Goal: Task Accomplishment & Management: Use online tool/utility

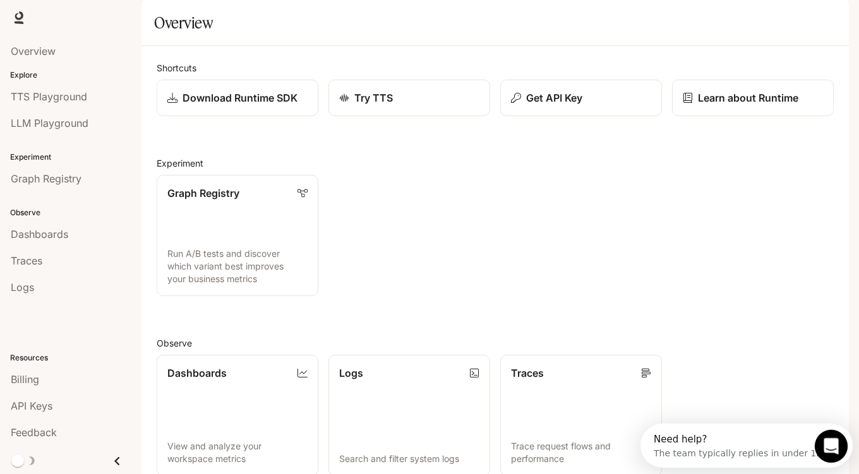
click at [816, 447] on div "Open Intercom Messenger" at bounding box center [830, 445] width 42 height 42
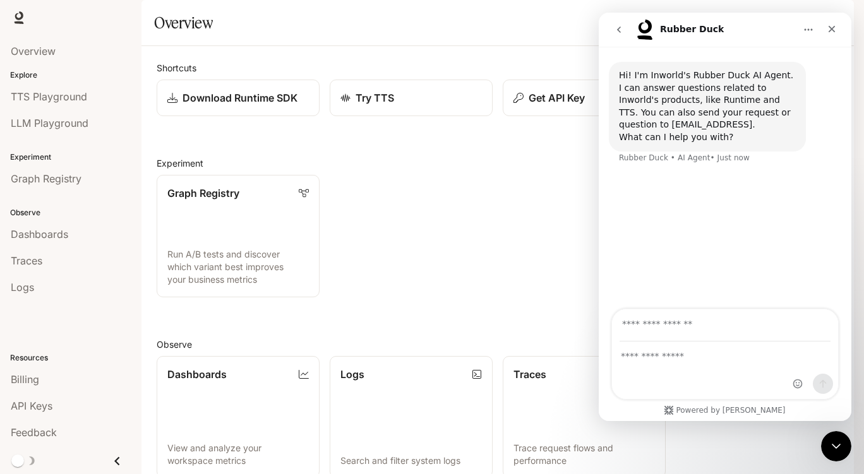
click at [682, 330] on input "Your email" at bounding box center [725, 326] width 211 height 32
type input "**********"
click at [725, 375] on div "Intercom messenger" at bounding box center [725, 370] width 226 height 57
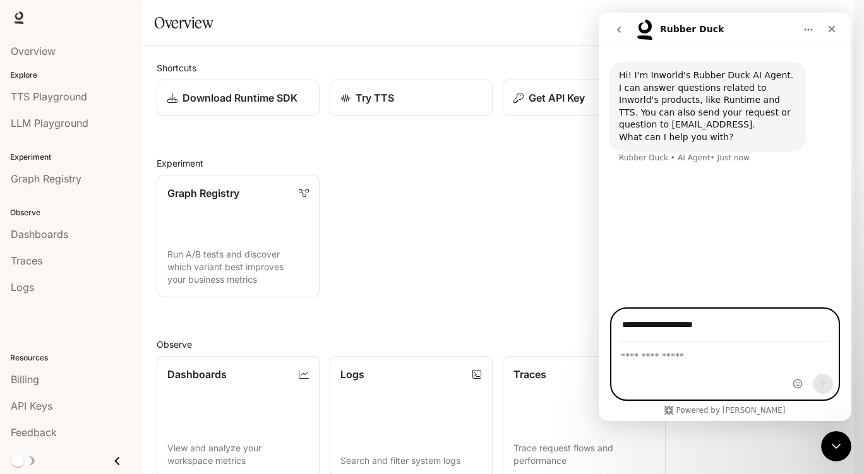
click at [684, 351] on textarea "Ask a question…" at bounding box center [725, 352] width 226 height 21
type textarea "**********"
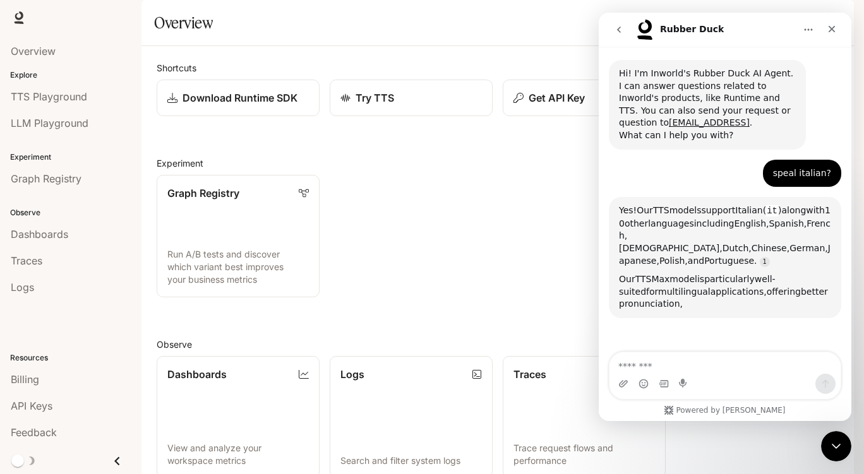
scroll to position [118, 0]
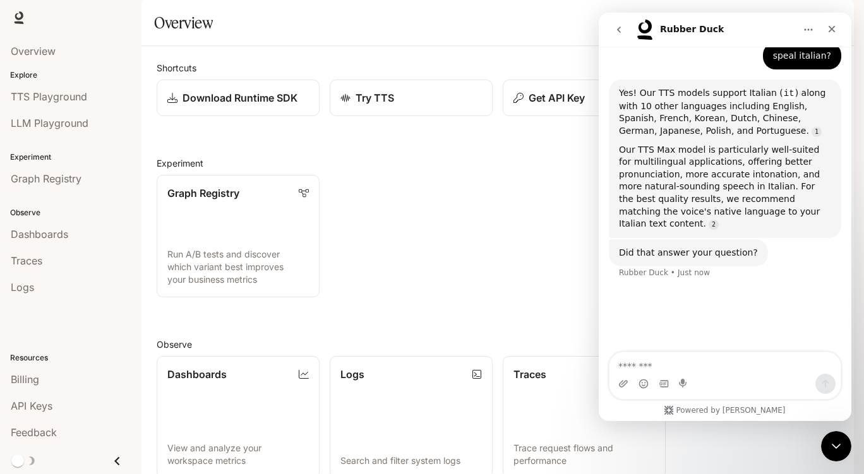
click at [689, 361] on textarea "Message…" at bounding box center [725, 363] width 231 height 21
type textarea "**********"
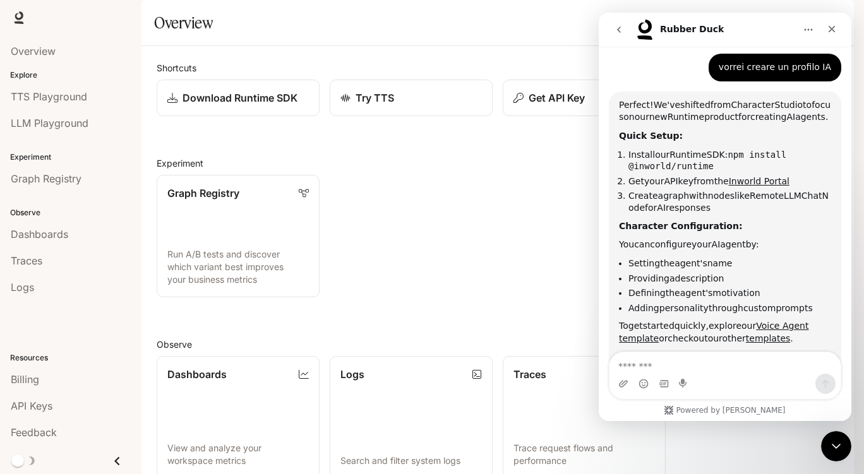
scroll to position [367, 0]
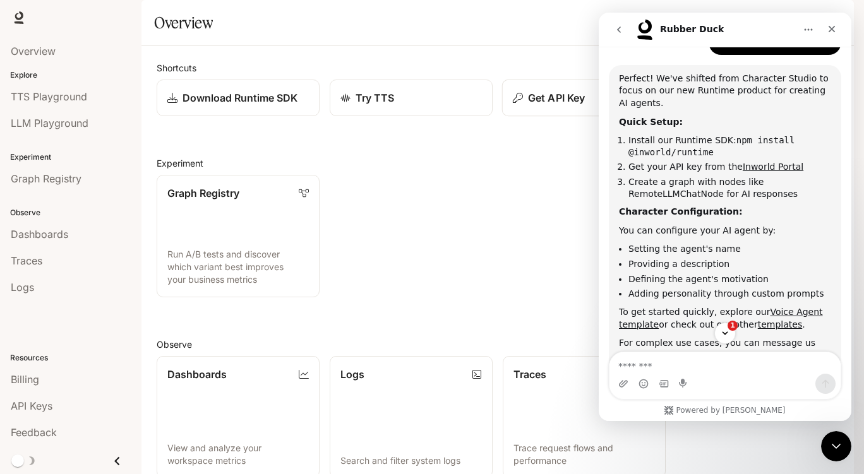
click at [546, 106] on p "Get API Key" at bounding box center [556, 97] width 57 height 15
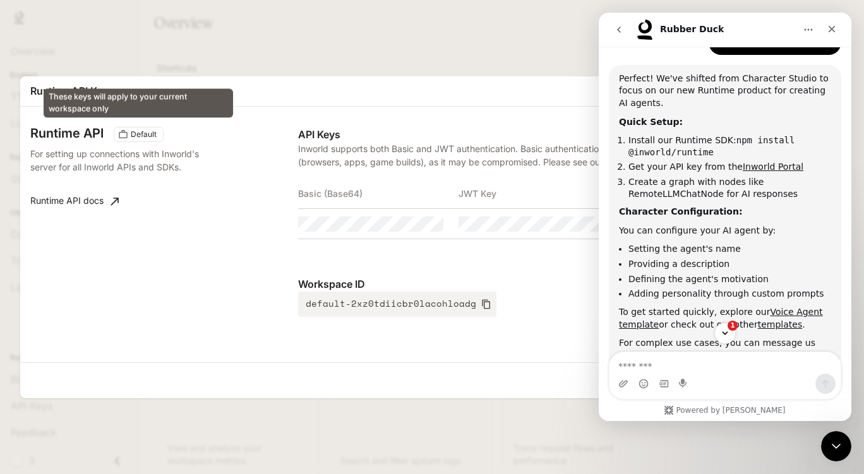
click at [132, 133] on span "Default" at bounding box center [144, 134] width 36 height 11
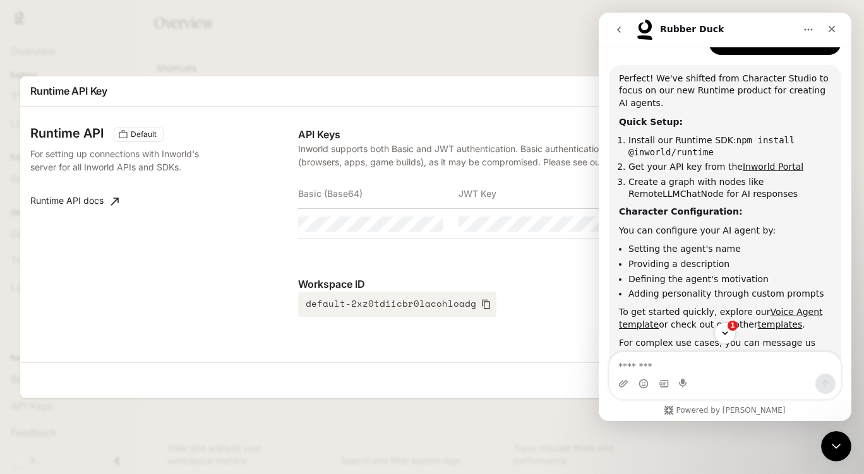
click at [621, 117] on b "Quick Setup:" at bounding box center [651, 122] width 64 height 10
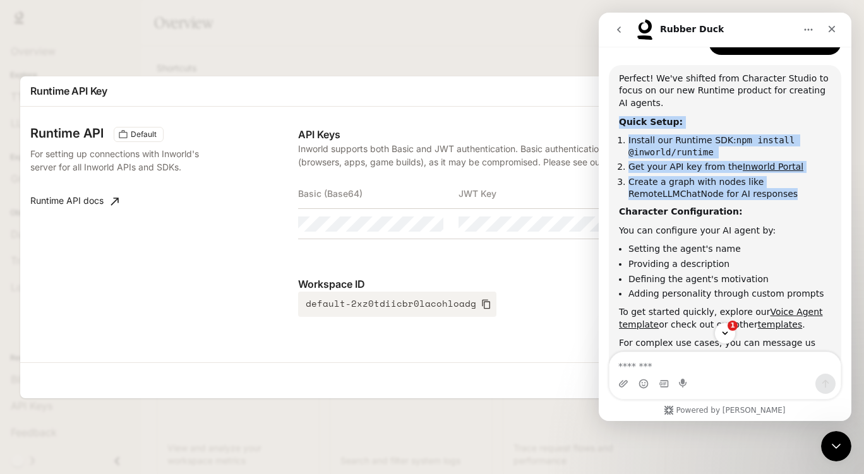
drag, startPoint x: 739, startPoint y: 166, endPoint x: 785, endPoint y: 187, distance: 50.0
click at [785, 187] on div "Perfect! We've shifted from Character Studio to focus on our new Runtime produc…" at bounding box center [725, 217] width 212 height 289
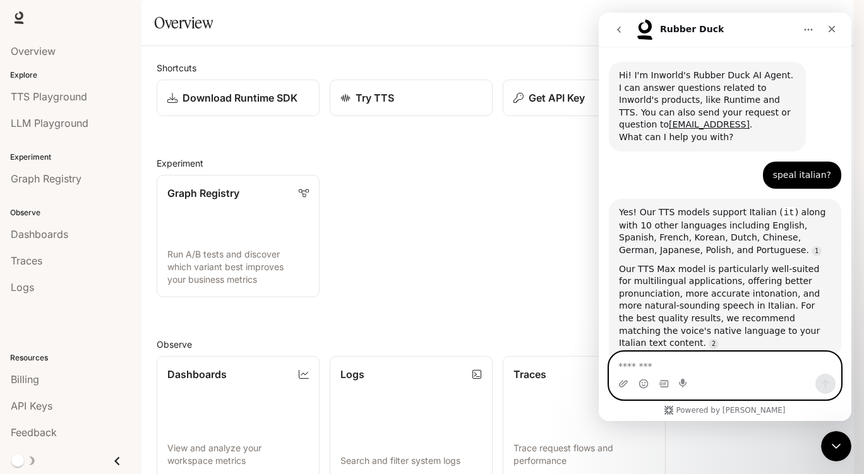
scroll to position [430, 0]
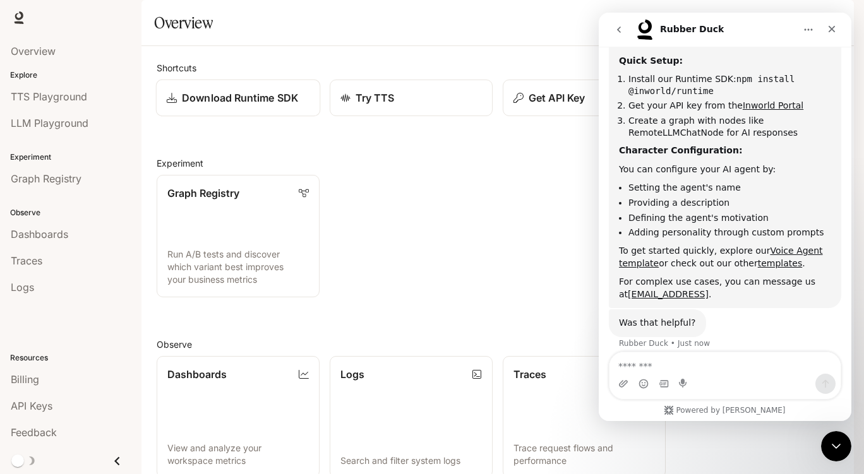
click at [278, 117] on link "Download Runtime SDK" at bounding box center [238, 98] width 165 height 37
click at [544, 106] on p "Get API Key" at bounding box center [556, 97] width 57 height 15
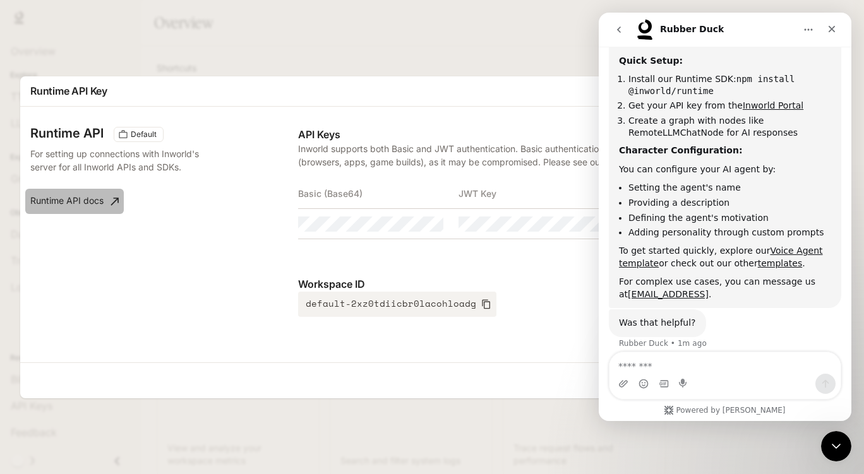
click at [119, 202] on icon at bounding box center [115, 201] width 13 height 13
click at [574, 226] on icon "button" at bounding box center [571, 224] width 10 height 10
click at [414, 230] on button "button" at bounding box center [409, 224] width 21 height 21
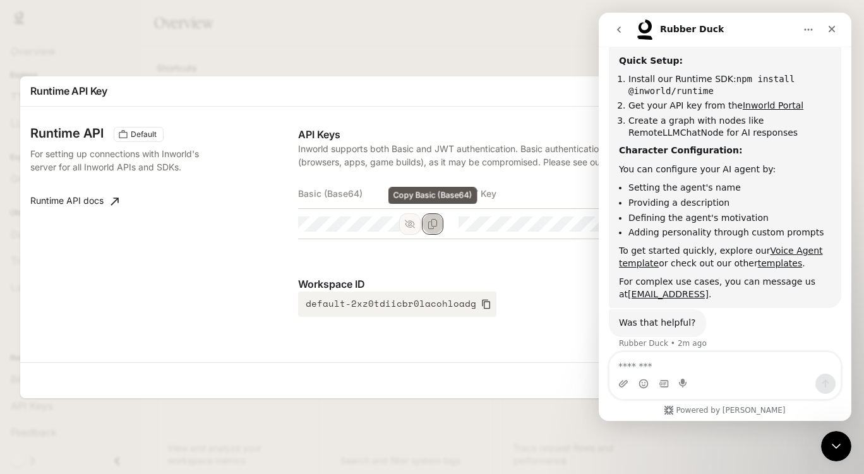
click at [436, 229] on button "Copy Basic (Base64)" at bounding box center [432, 224] width 21 height 21
click at [833, 31] on icon "Close" at bounding box center [832, 29] width 10 height 10
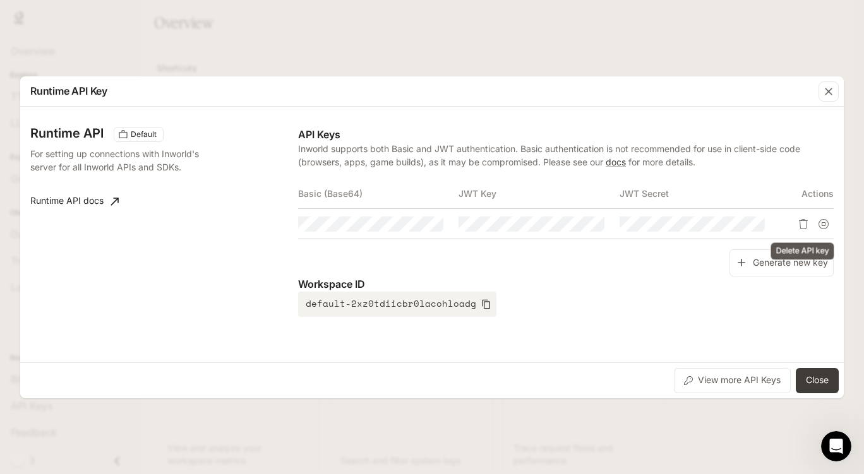
click at [802, 220] on icon "Delete API key" at bounding box center [803, 224] width 9 height 10
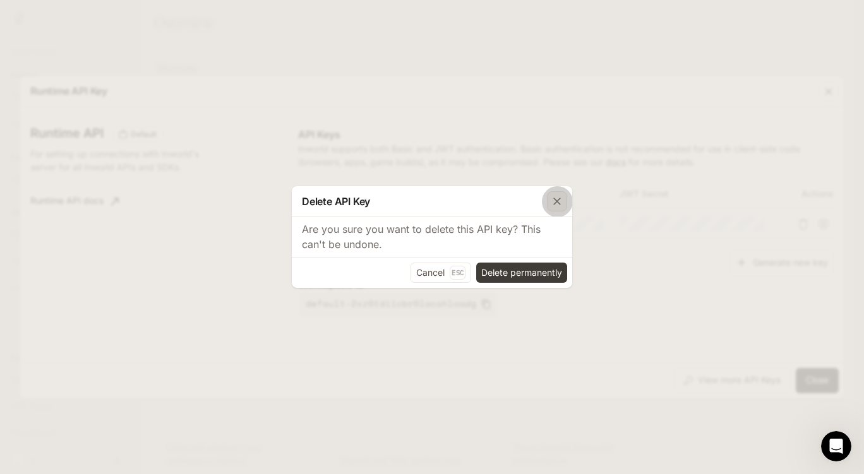
click at [557, 205] on icon "button" at bounding box center [557, 201] width 13 height 13
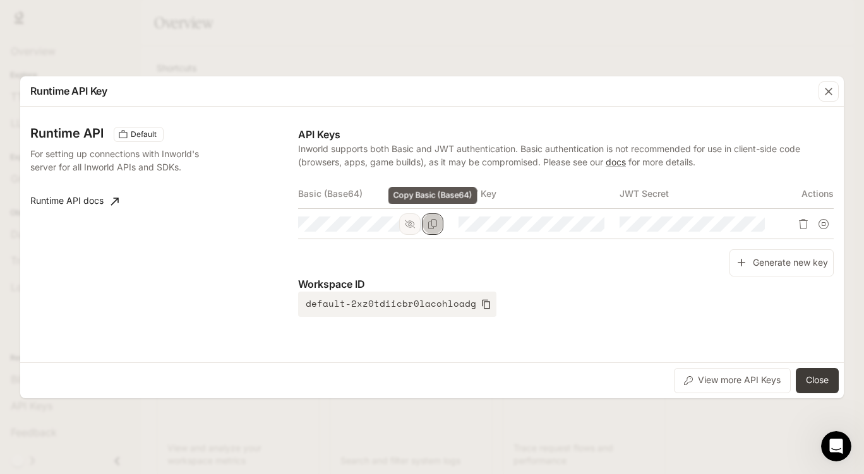
click at [429, 222] on icon "Copy Basic (Base64)" at bounding box center [432, 224] width 9 height 10
click at [83, 196] on link "Runtime API docs" at bounding box center [74, 201] width 99 height 25
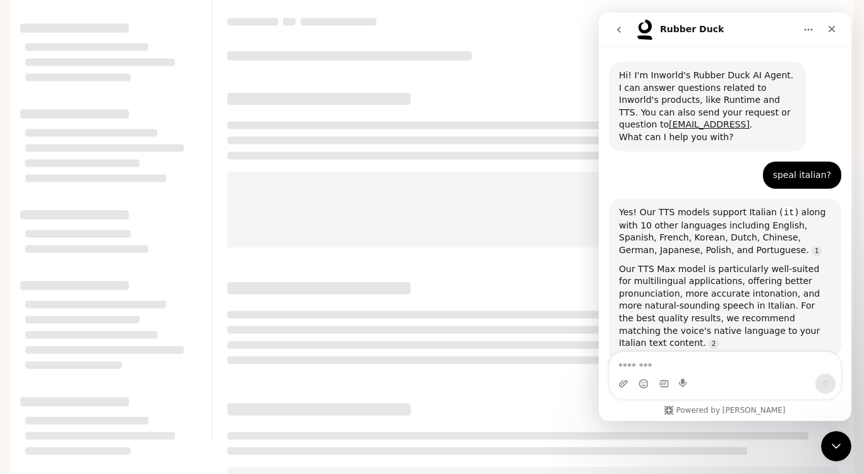
scroll to position [430, 0]
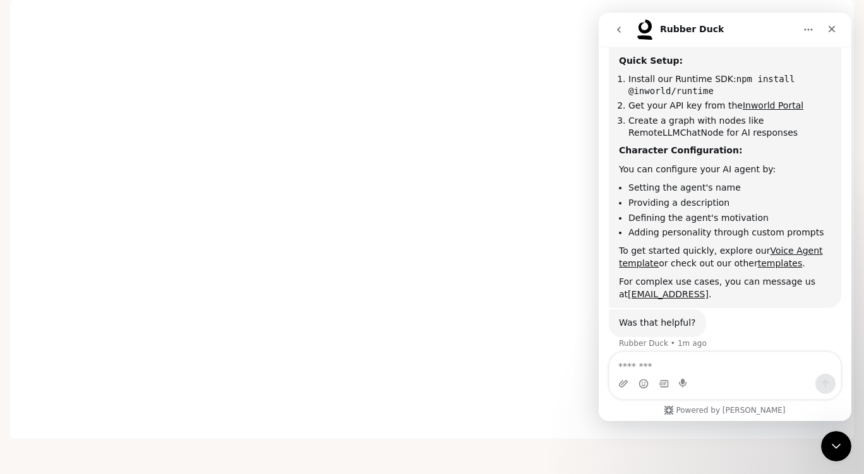
click at [619, 30] on icon "go back" at bounding box center [619, 30] width 10 height 10
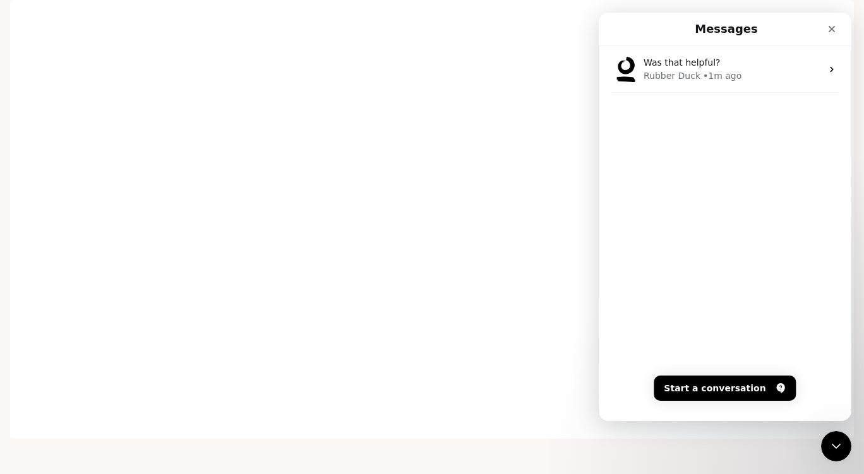
scroll to position [0, 0]
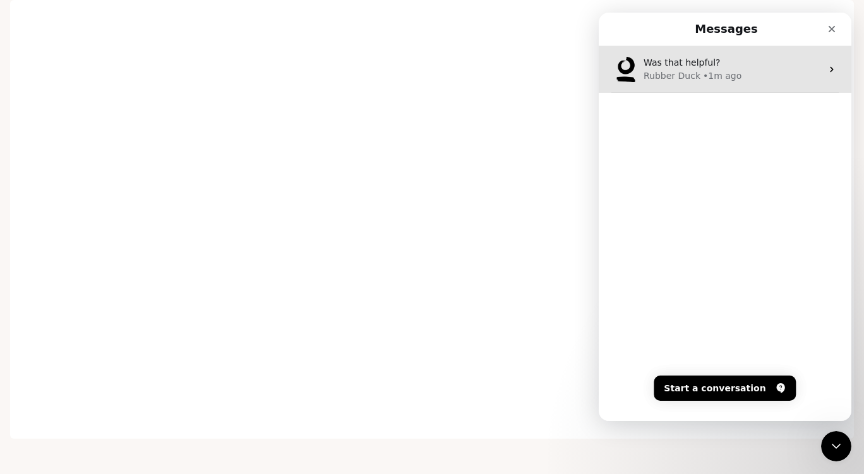
click at [830, 68] on icon "Intercom messenger" at bounding box center [831, 70] width 3 height 6
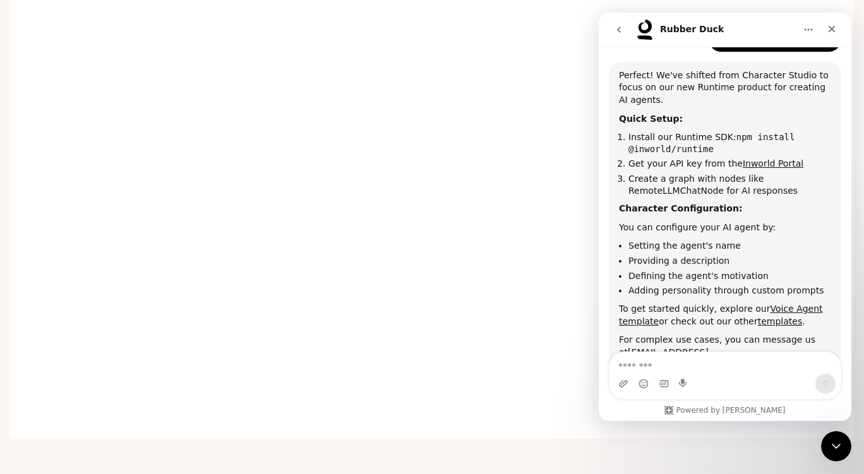
scroll to position [430, 0]
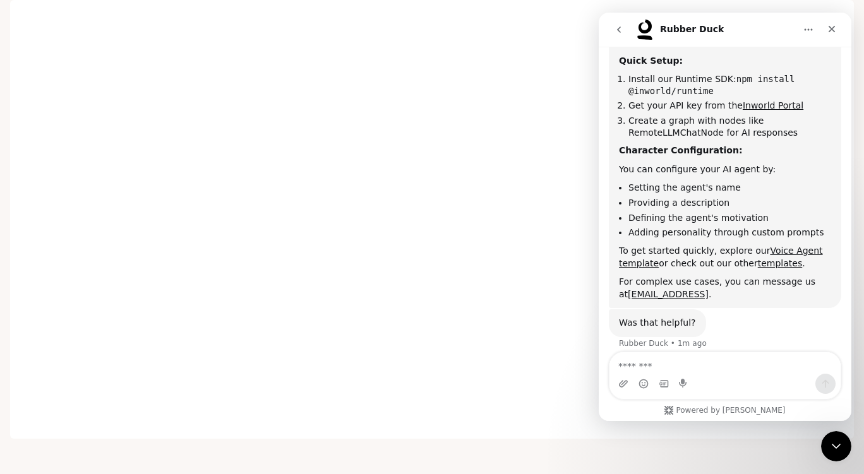
click at [811, 27] on icon "Home" at bounding box center [809, 30] width 10 height 10
click at [769, 63] on div "Expand window" at bounding box center [776, 61] width 90 height 13
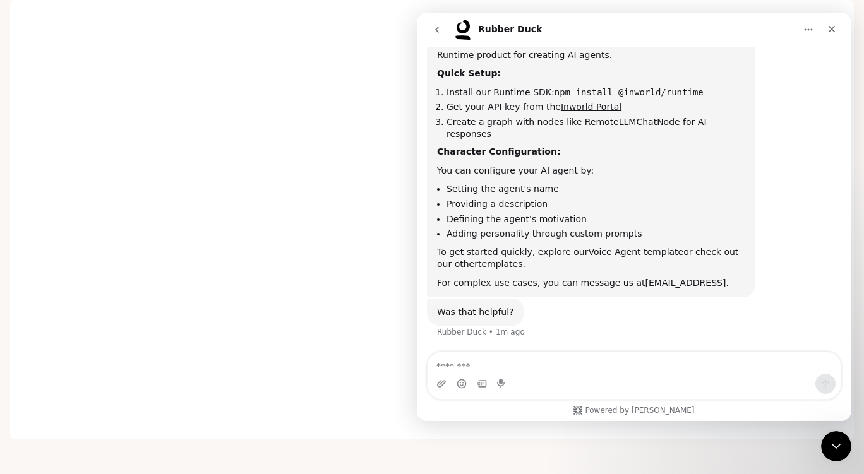
scroll to position [320, 0]
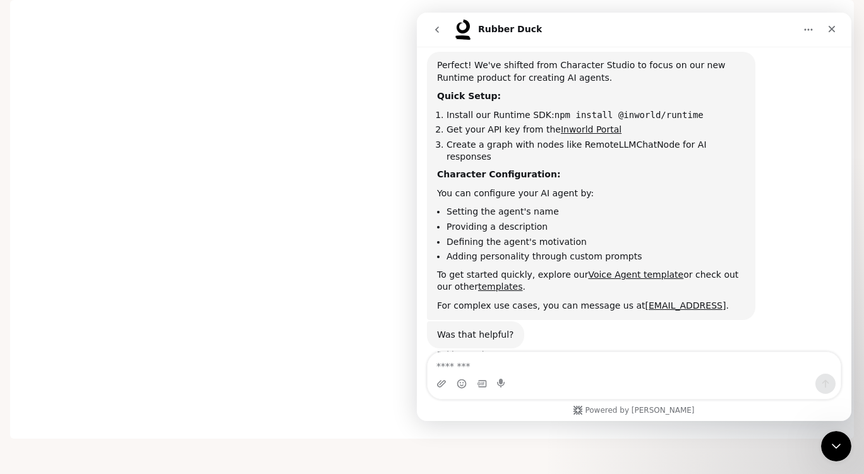
drag, startPoint x: 777, startPoint y: 21, endPoint x: 714, endPoint y: 41, distance: 66.1
click at [723, 39] on div "Rubber Duck" at bounding box center [624, 30] width 342 height 20
click at [714, 41] on div "Rubber Duck" at bounding box center [634, 30] width 418 height 24
click at [794, 33] on div "Rubber Duck" at bounding box center [624, 30] width 342 height 20
click at [806, 33] on icon "Home" at bounding box center [809, 30] width 10 height 10
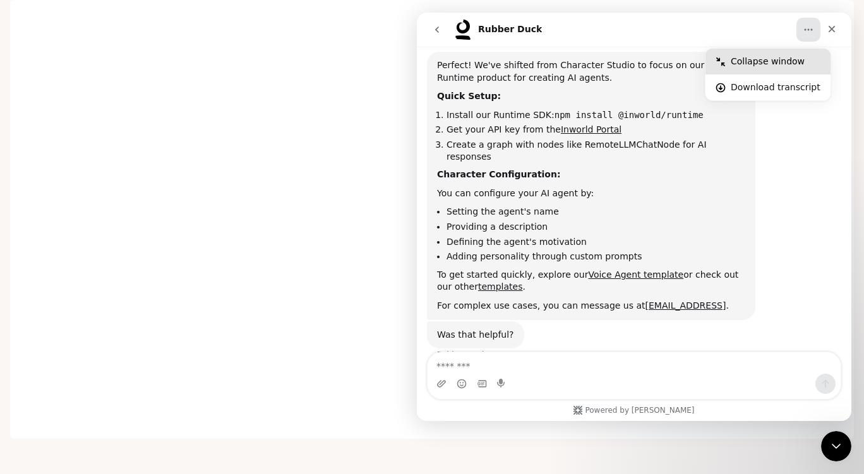
click at [778, 64] on div "Collapse window" at bounding box center [776, 61] width 90 height 13
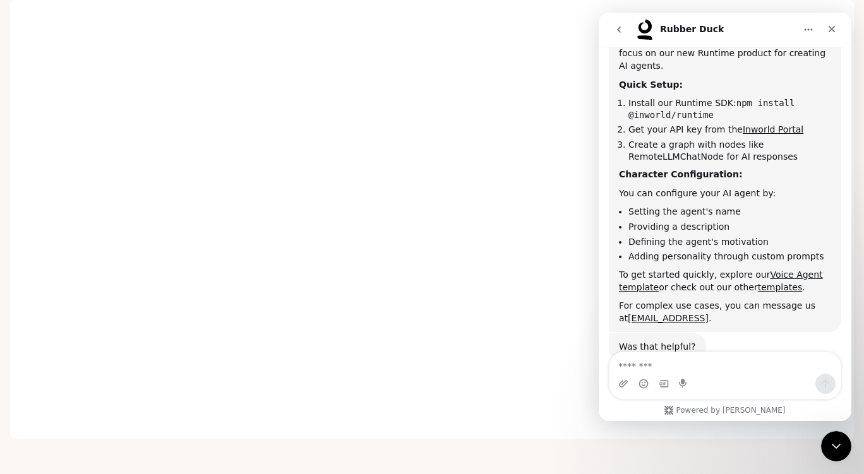
scroll to position [430, 0]
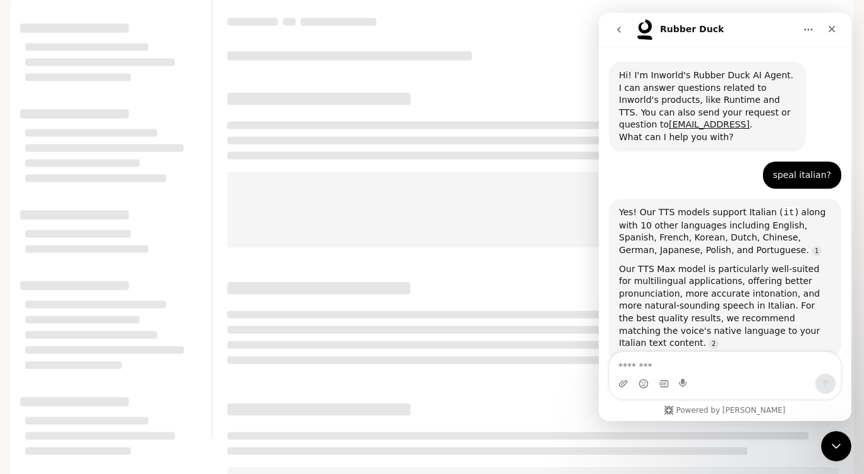
scroll to position [430, 0]
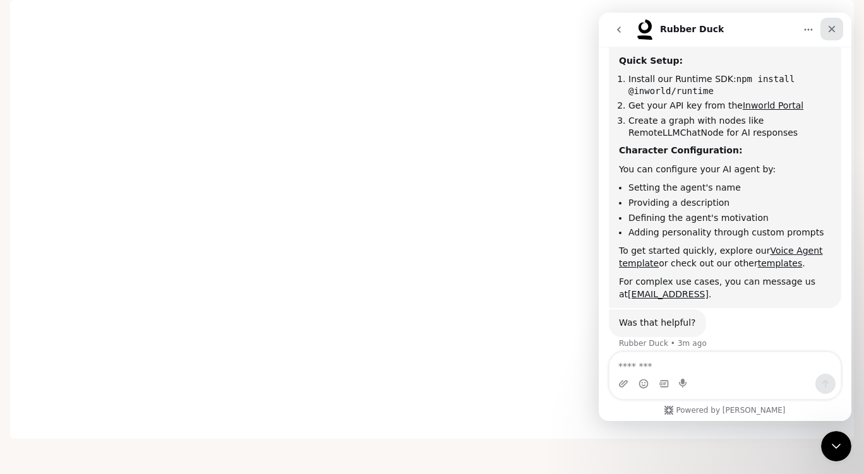
click at [828, 29] on icon "Close" at bounding box center [832, 29] width 10 height 10
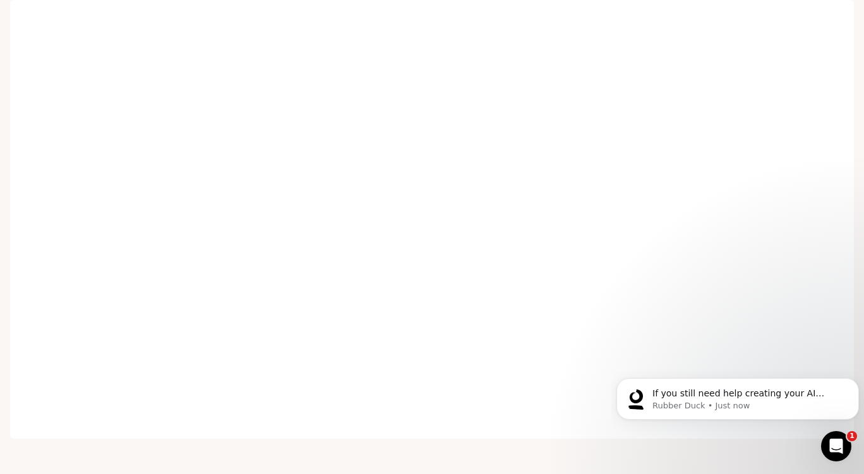
scroll to position [533, 0]
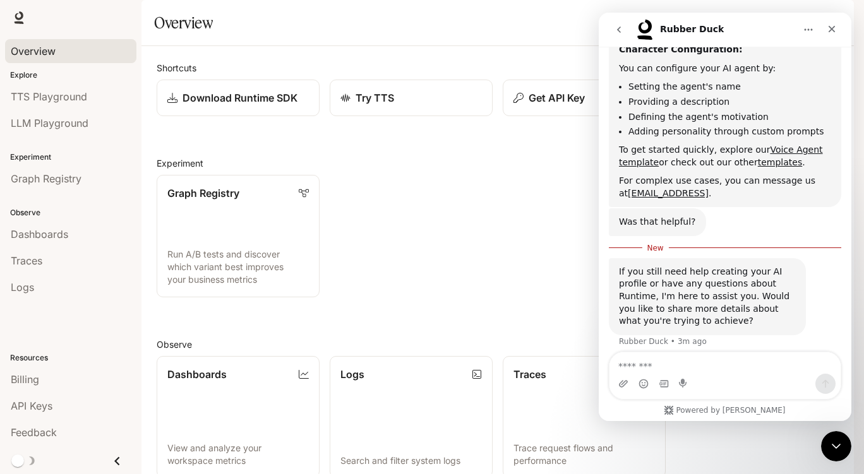
click at [23, 57] on span "Overview" at bounding box center [33, 51] width 45 height 15
click at [238, 106] on p "Download Runtime SDK" at bounding box center [240, 97] width 116 height 15
drag, startPoint x: 369, startPoint y: 188, endPoint x: 189, endPoint y: 118, distance: 193.2
click at [369, 188] on div "Shortcuts Download Runtime SDK Try TTS Get API Key Learn about Runtime Experime…" at bounding box center [498, 360] width 682 height 598
click at [173, 103] on icon at bounding box center [172, 98] width 10 height 10
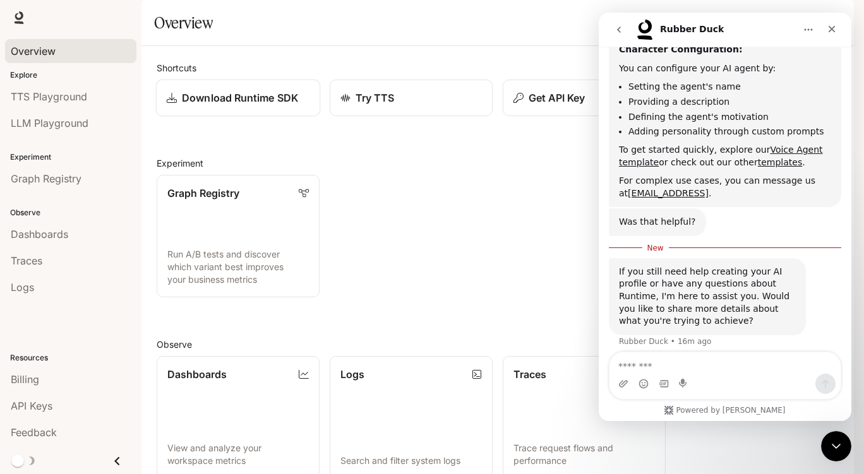
click at [270, 106] on p "Download Runtime SDK" at bounding box center [240, 97] width 116 height 15
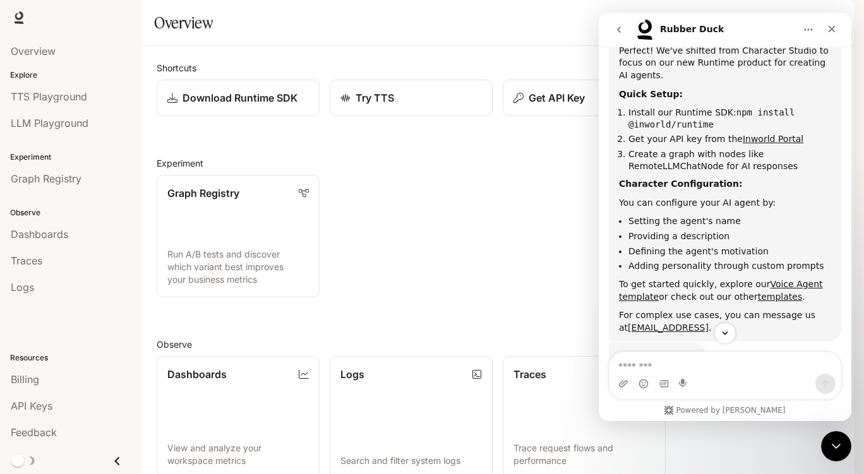
scroll to position [382, 0]
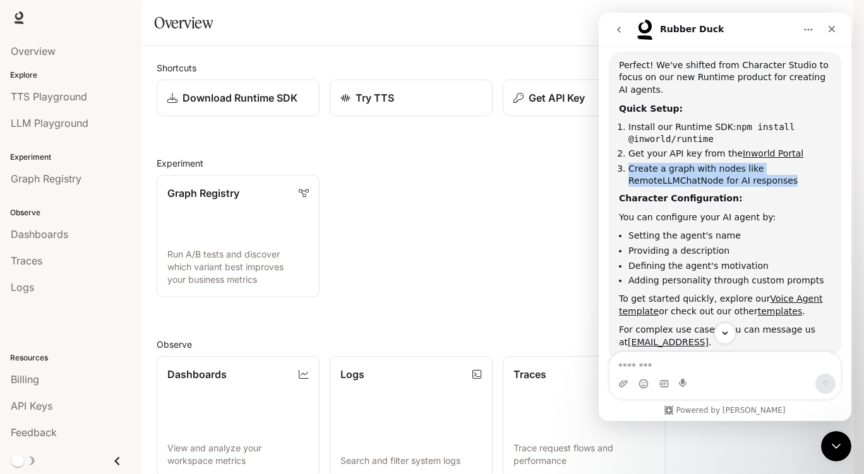
drag, startPoint x: 629, startPoint y: 156, endPoint x: 780, endPoint y: 171, distance: 151.7
click at [780, 171] on li "Create a graph with nodes like RemoteLLMChatNode for AI responses" at bounding box center [730, 174] width 203 height 23
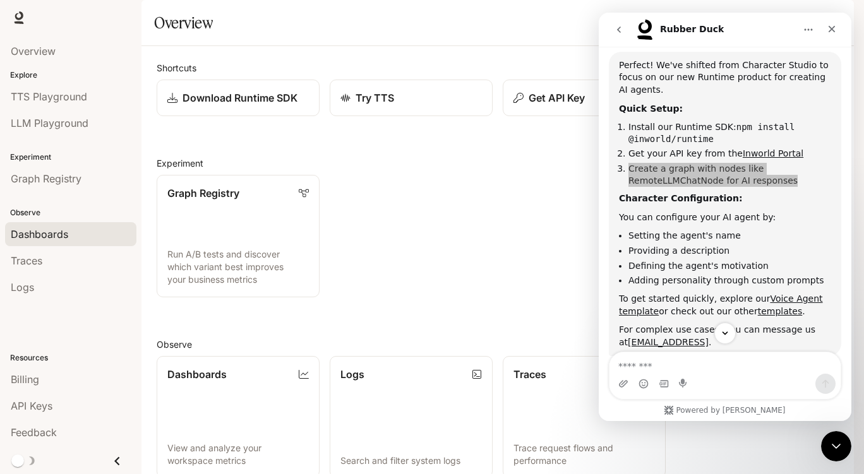
click at [62, 234] on span "Dashboards" at bounding box center [39, 234] width 57 height 15
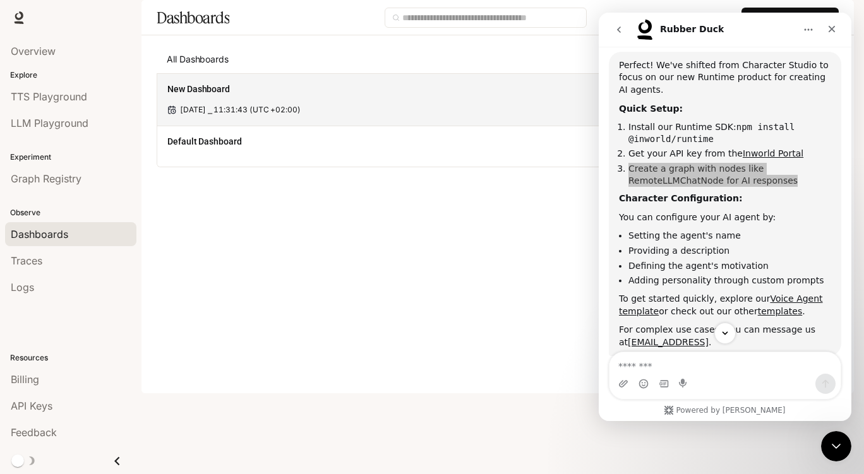
click at [269, 126] on div "New Dashboard [DATE] ⎯ 11:31:43 (UTC +02:00)" at bounding box center [497, 99] width 681 height 52
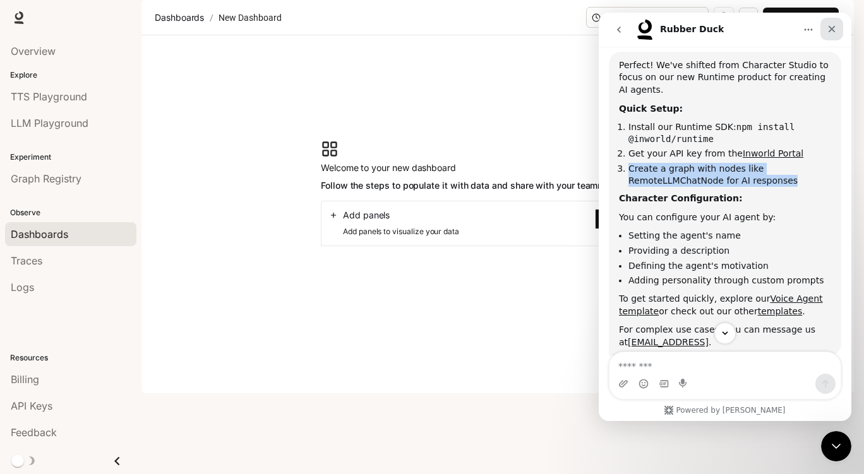
click at [829, 20] on div "Close" at bounding box center [832, 29] width 23 height 23
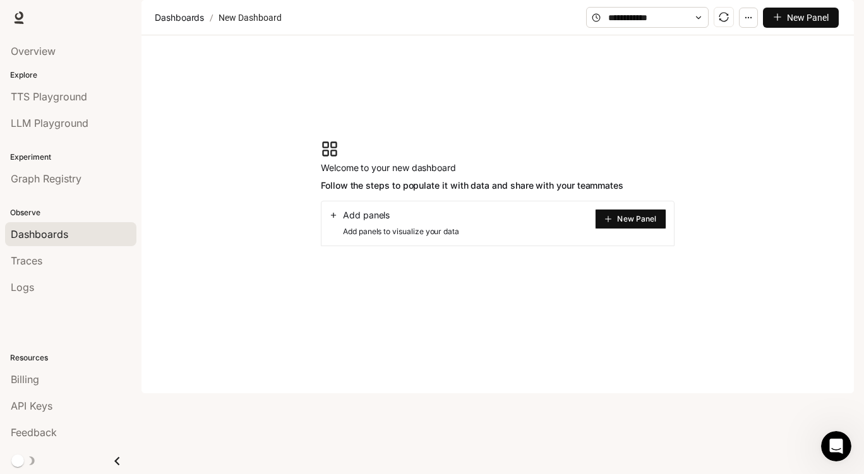
scroll to position [509, 0]
click at [818, 25] on span "New Panel" at bounding box center [808, 18] width 42 height 14
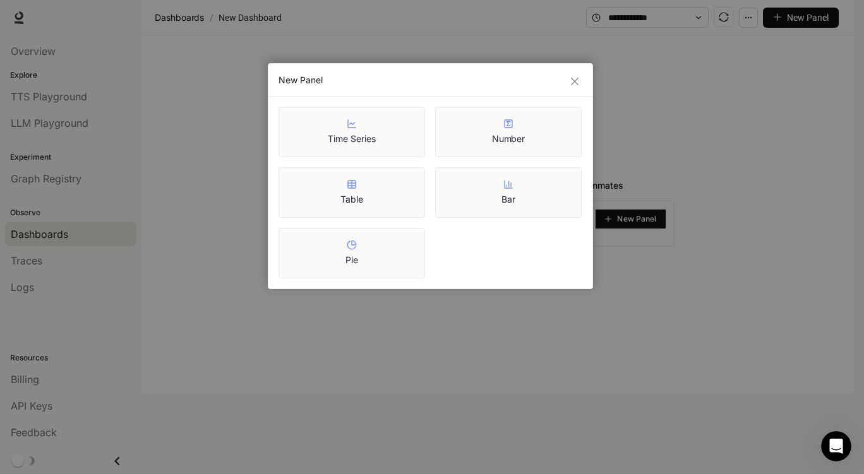
click at [327, 186] on div "Table" at bounding box center [352, 192] width 147 height 51
